Goal: Find specific page/section: Find specific page/section

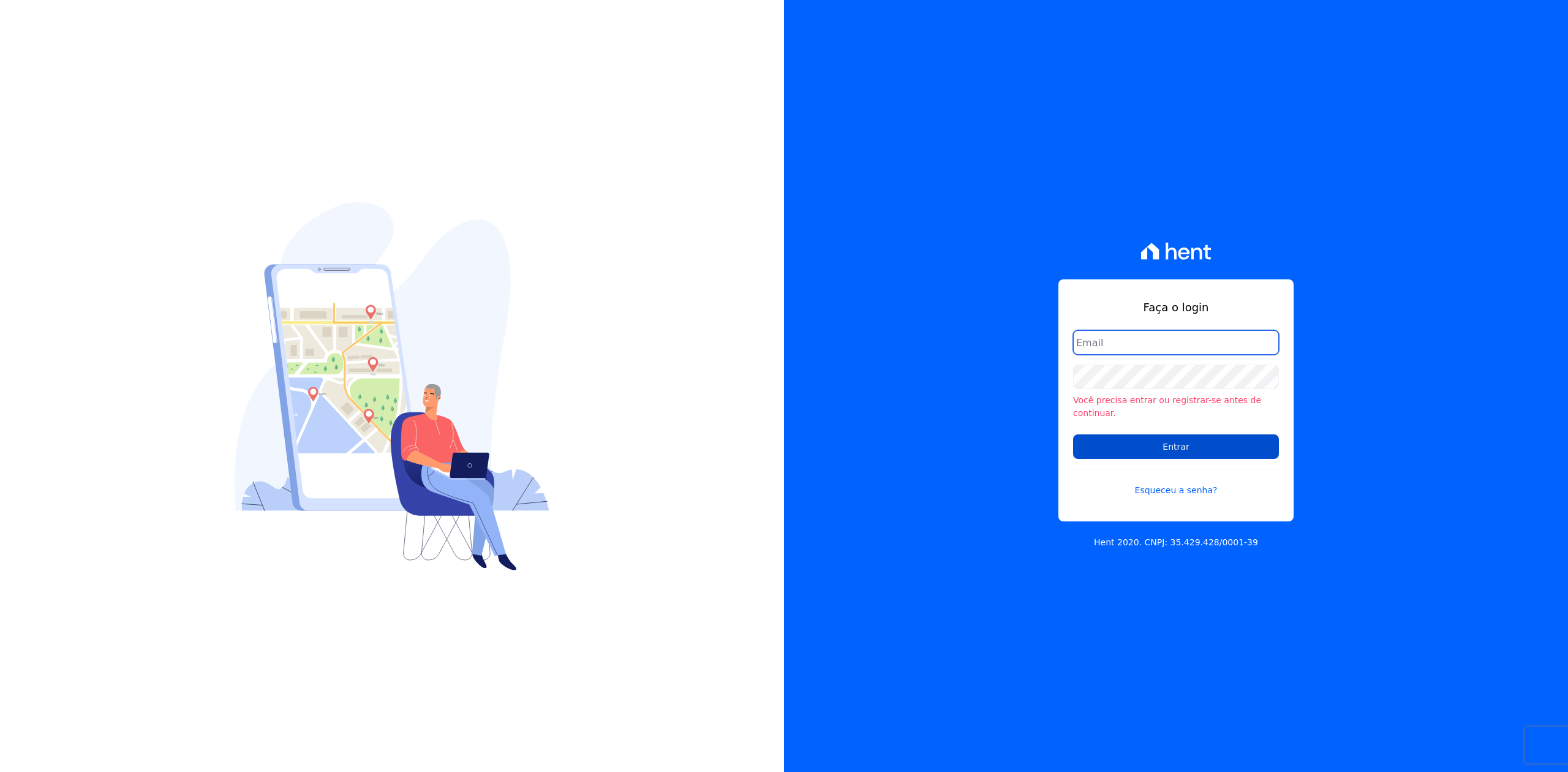
type input "[PERSON_NAME][EMAIL_ADDRESS][DOMAIN_NAME]"
click at [1133, 449] on input "Entrar" at bounding box center [1176, 447] width 206 height 24
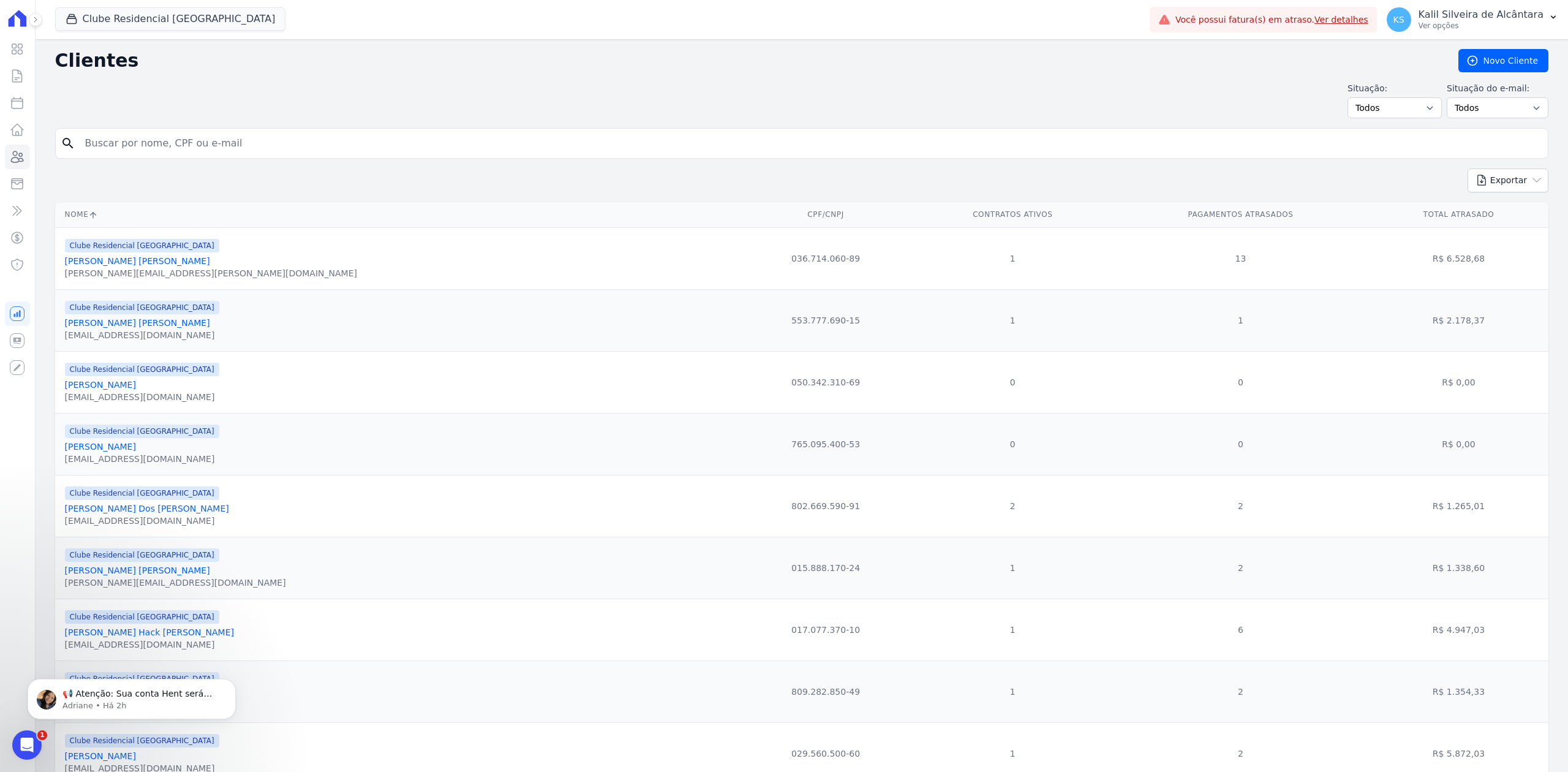
click at [359, 150] on input "search" at bounding box center [810, 143] width 1465 height 24
click at [151, 29] on button "Clube Residencial Saint Louis" at bounding box center [170, 19] width 231 height 23
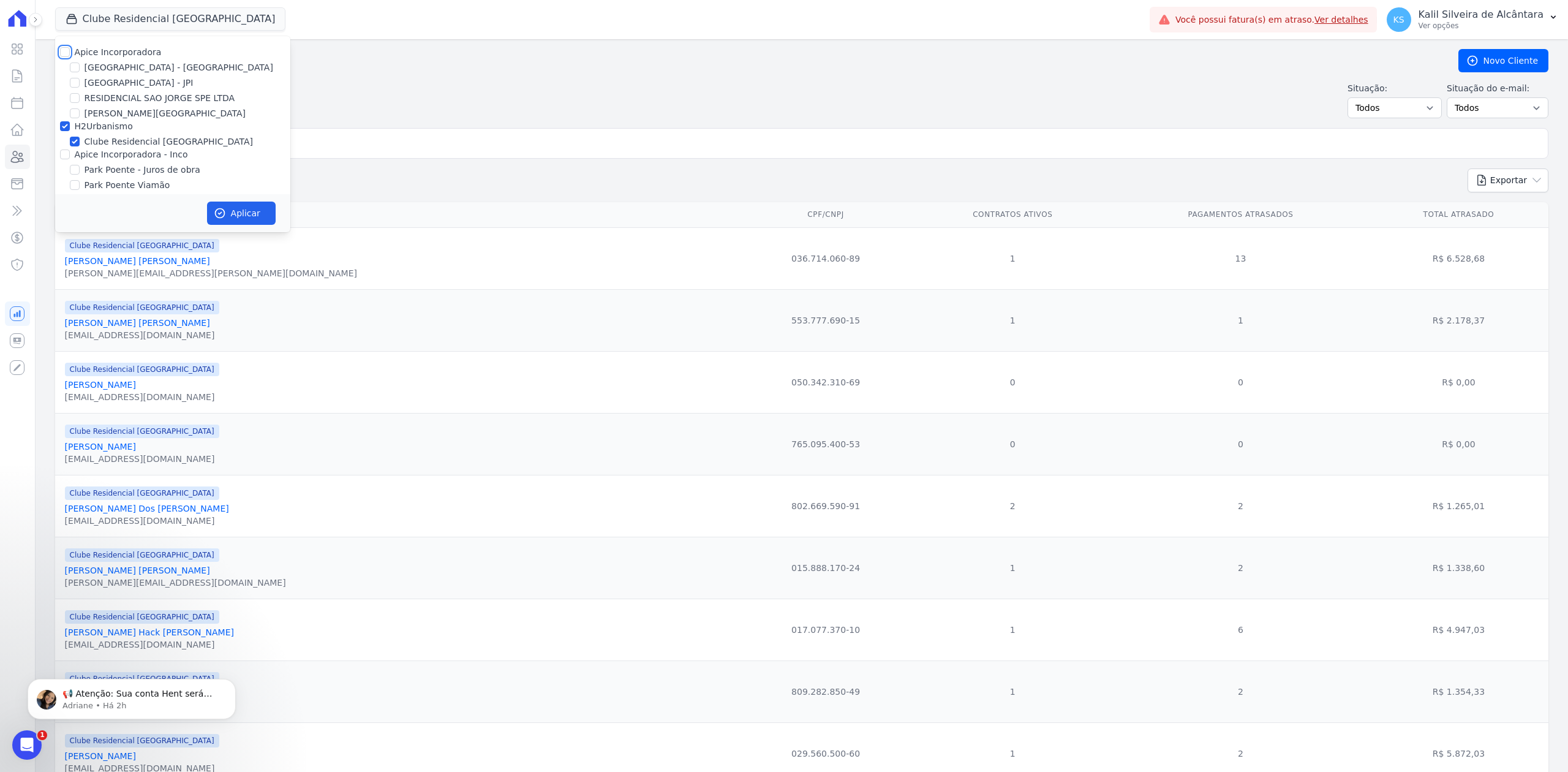
click at [65, 52] on input "Apice Incorporadora" at bounding box center [65, 51] width 9 height 9
checkbox input "true"
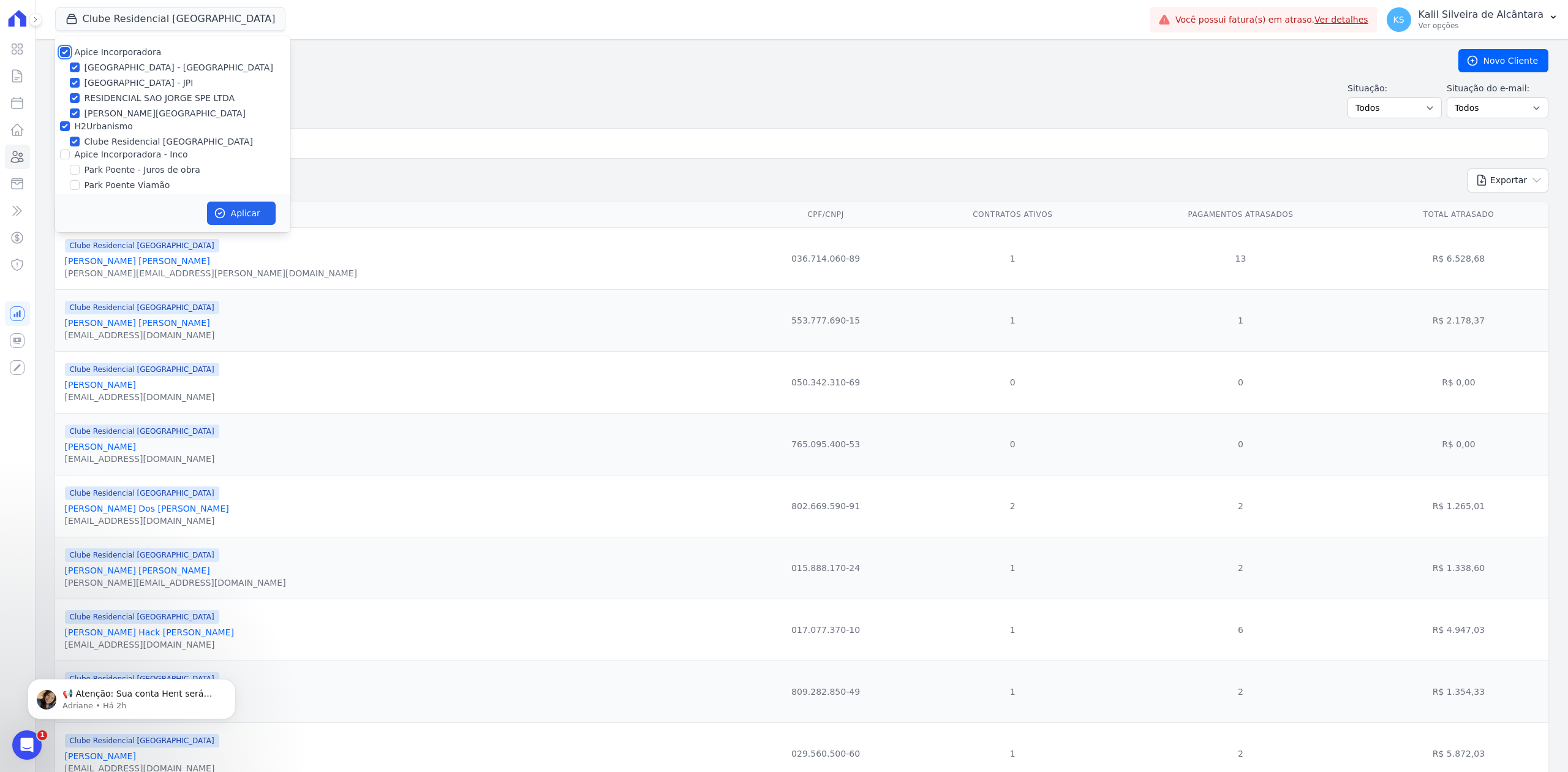
checkbox input "true"
click at [66, 152] on input "Apice Incorporadora - Inco" at bounding box center [65, 154] width 9 height 9
checkbox input "true"
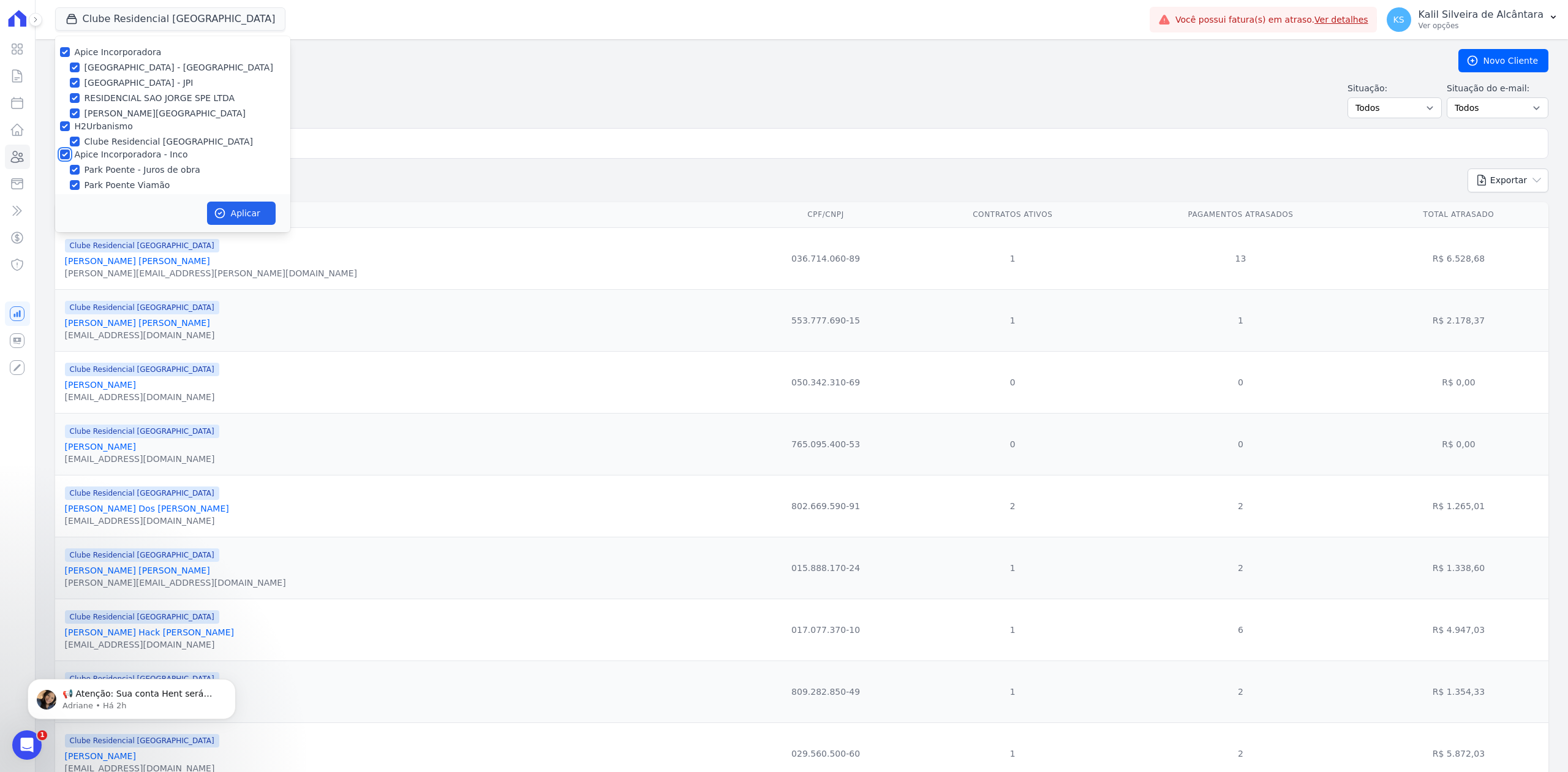
checkbox input "true"
click at [218, 214] on icon "button" at bounding box center [220, 212] width 12 height 12
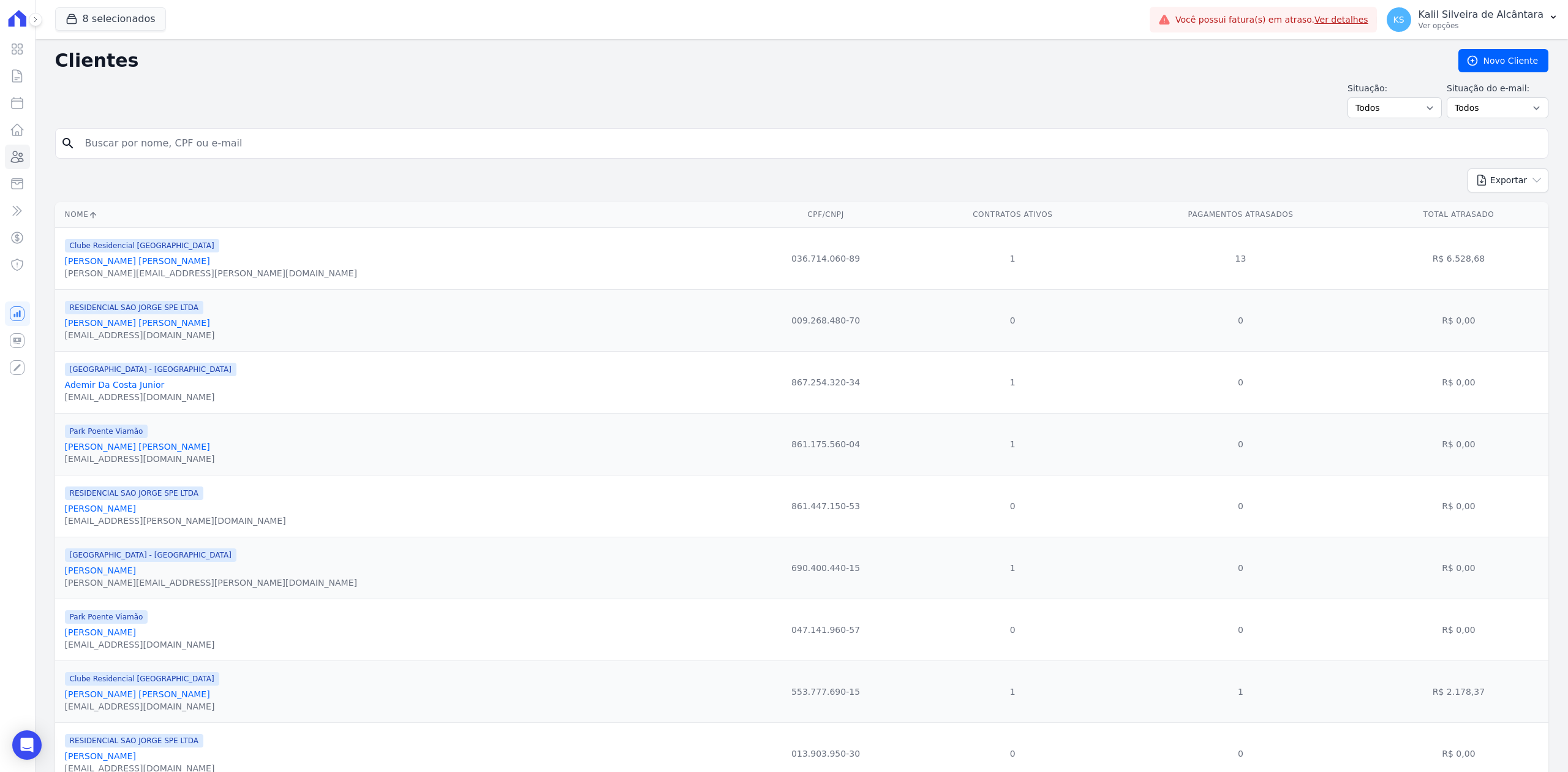
click at [376, 143] on input "search" at bounding box center [810, 143] width 1465 height 24
type input "Francine Lemos Fagundes"
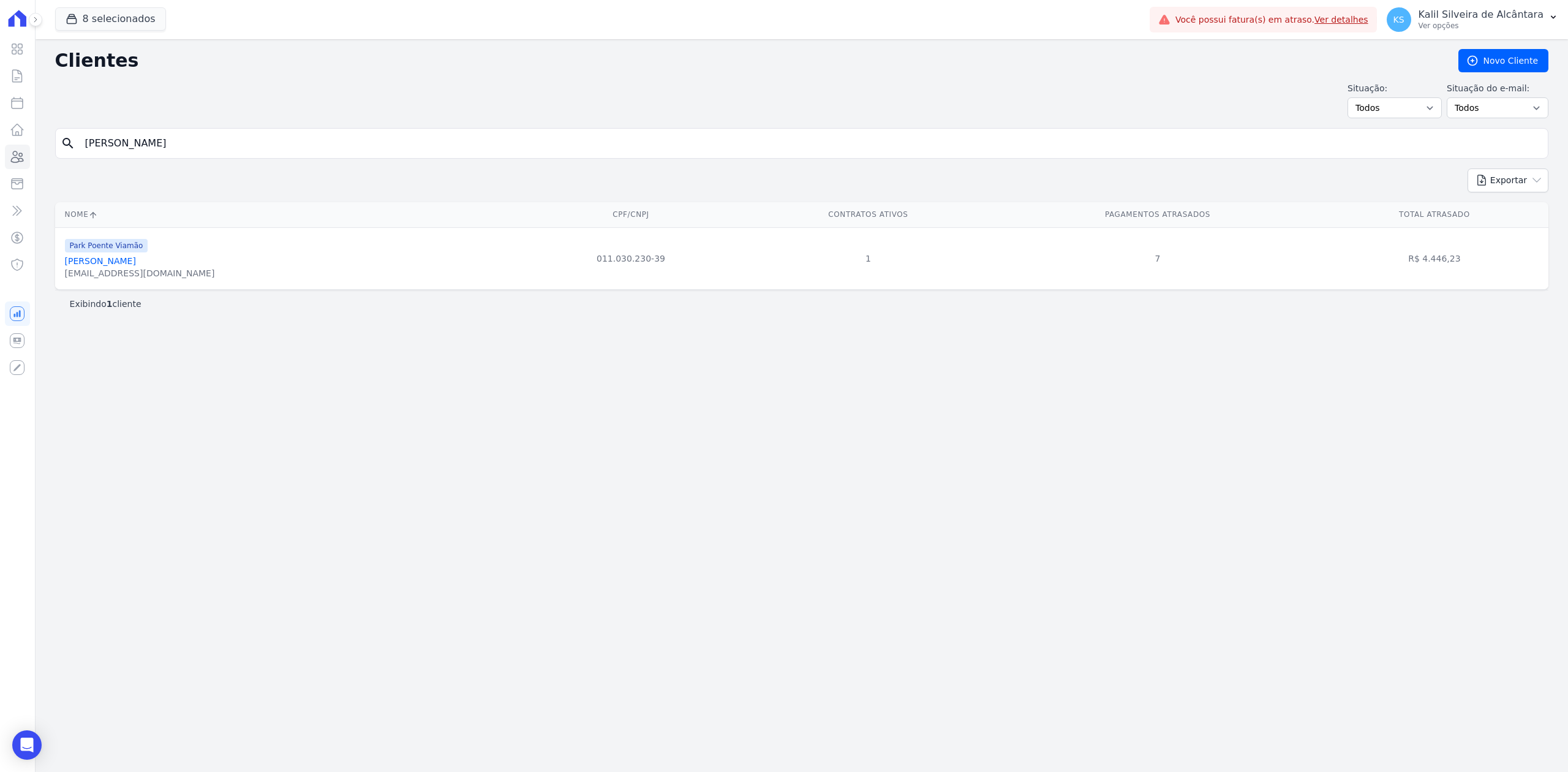
click at [136, 265] on link "Francine Lemos Fagundes" at bounding box center [100, 261] width 71 height 9
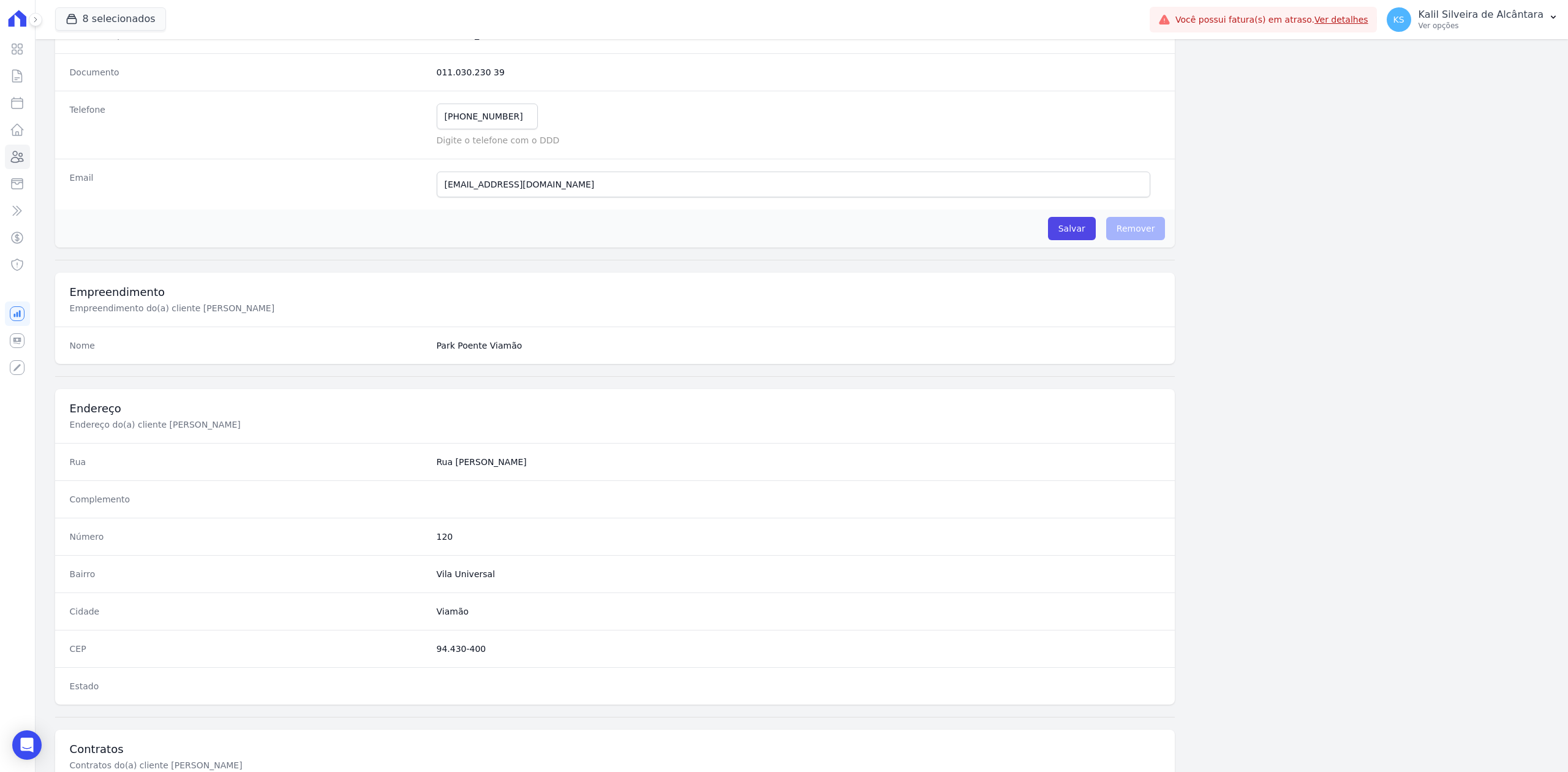
scroll to position [380, 0]
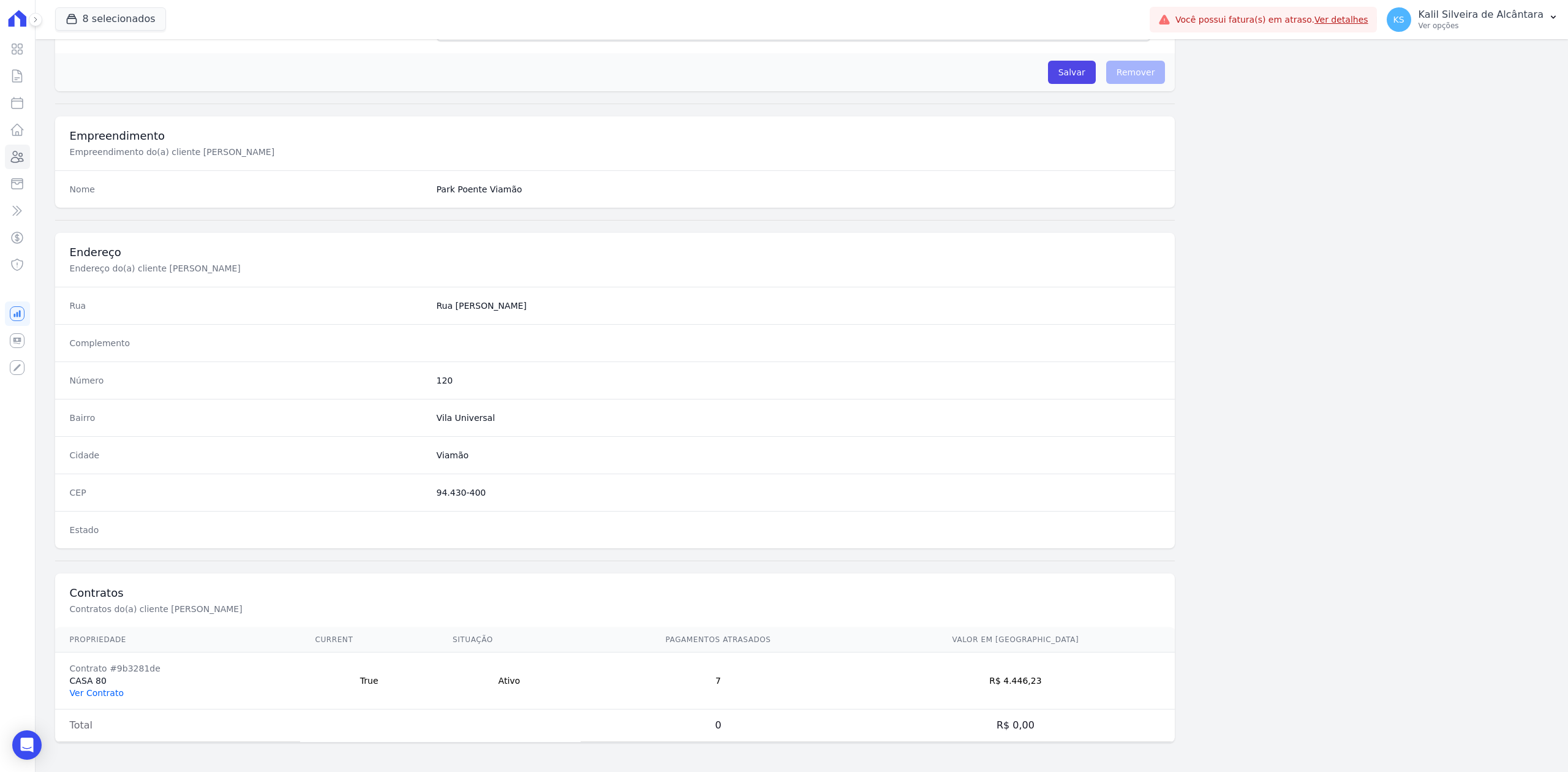
click at [103, 688] on link "Ver Contrato" at bounding box center [97, 693] width 54 height 9
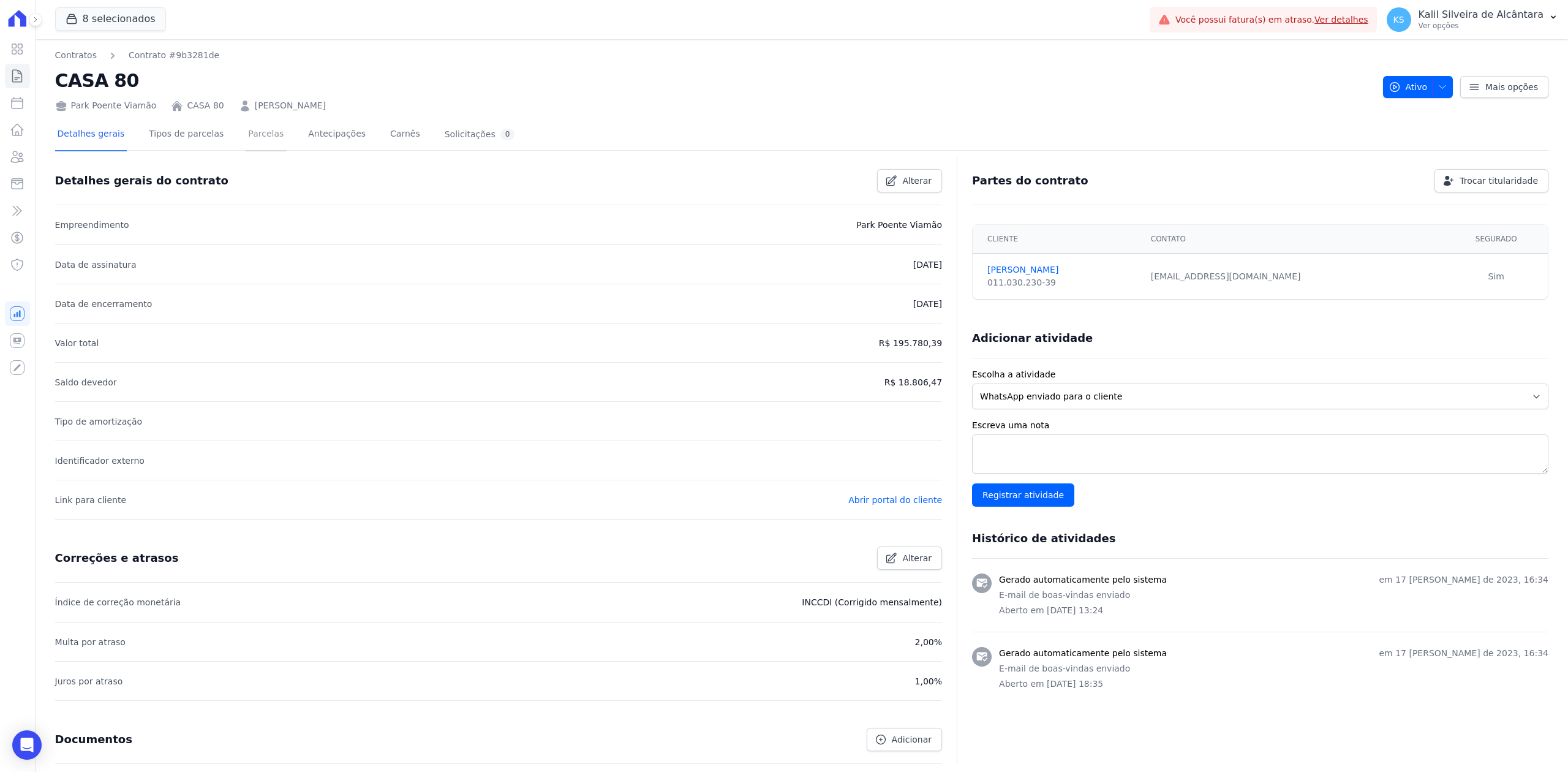
click at [250, 136] on link "Parcelas" at bounding box center [266, 135] width 40 height 33
